Goal: Information Seeking & Learning: Find specific page/section

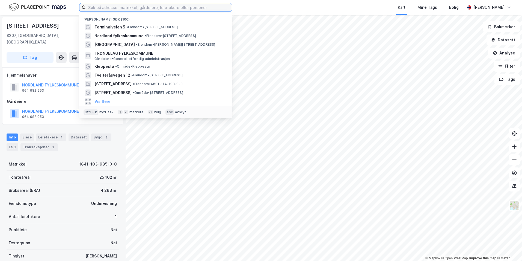
paste input "Haukelandsbakken 48"
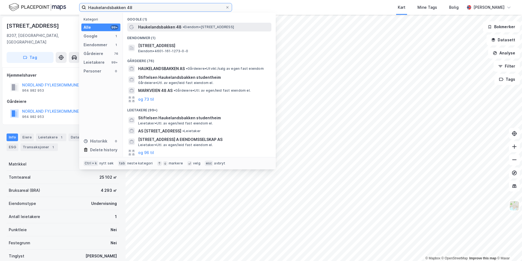
type input "Haukelandsbakken 48"
click at [160, 26] on span "Haukelandsbakken 48" at bounding box center [159, 27] width 43 height 7
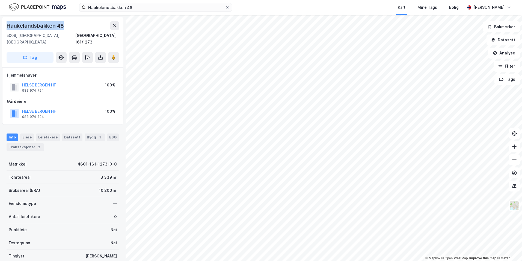
drag, startPoint x: 63, startPoint y: 26, endPoint x: 8, endPoint y: 22, distance: 55.1
click at [8, 22] on div "Haukelandsbakken 48" at bounding box center [36, 25] width 58 height 9
copy div "Haukelandsbakken 48"
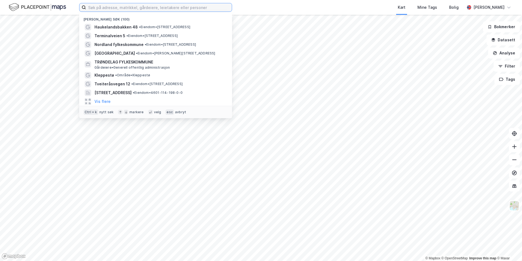
paste input "[STREET_ADDRESS]"
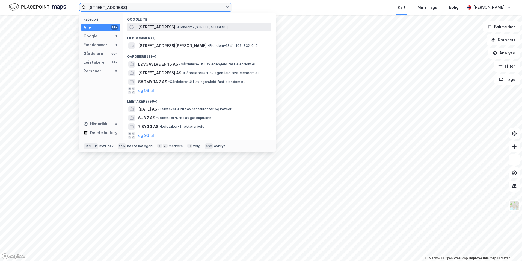
type input "[STREET_ADDRESS]"
click at [166, 27] on div "[STREET_ADDRESS] • Eiendom • [STREET_ADDRESS]" at bounding box center [204, 27] width 132 height 7
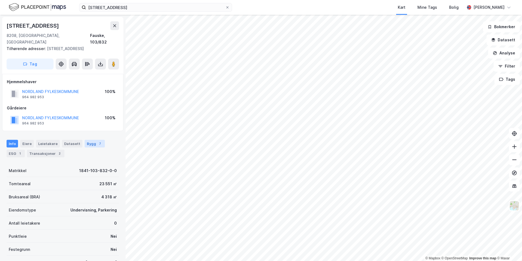
click at [92, 143] on div "Bygg 7" at bounding box center [95, 144] width 20 height 8
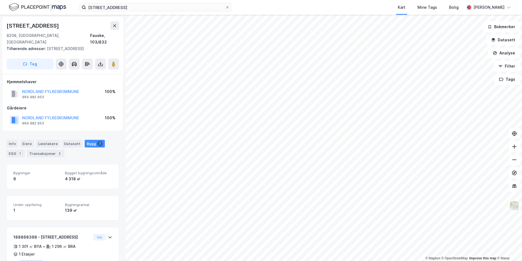
click at [81, 81] on div "Hjemmelshaver" at bounding box center [63, 81] width 112 height 7
